Goal: Navigation & Orientation: Find specific page/section

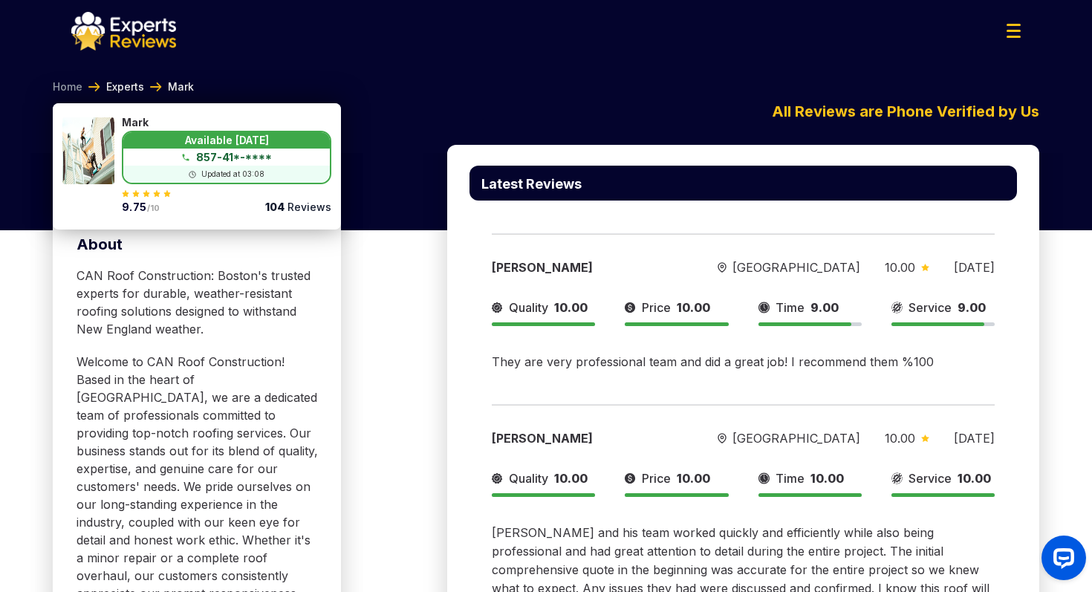
click at [127, 85] on link "Experts" at bounding box center [125, 86] width 38 height 15
